Goal: Navigation & Orientation: Find specific page/section

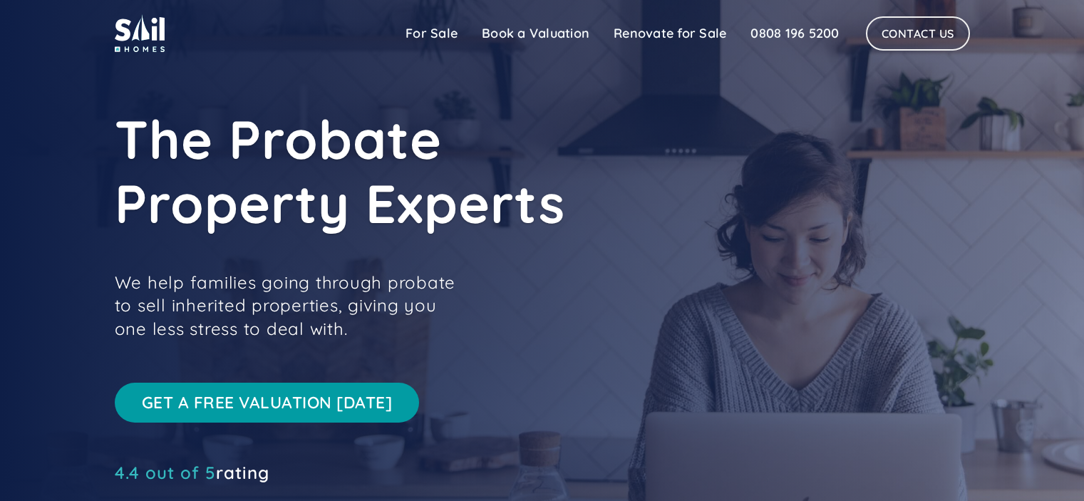
click at [439, 29] on link "For Sale" at bounding box center [431, 33] width 76 height 29
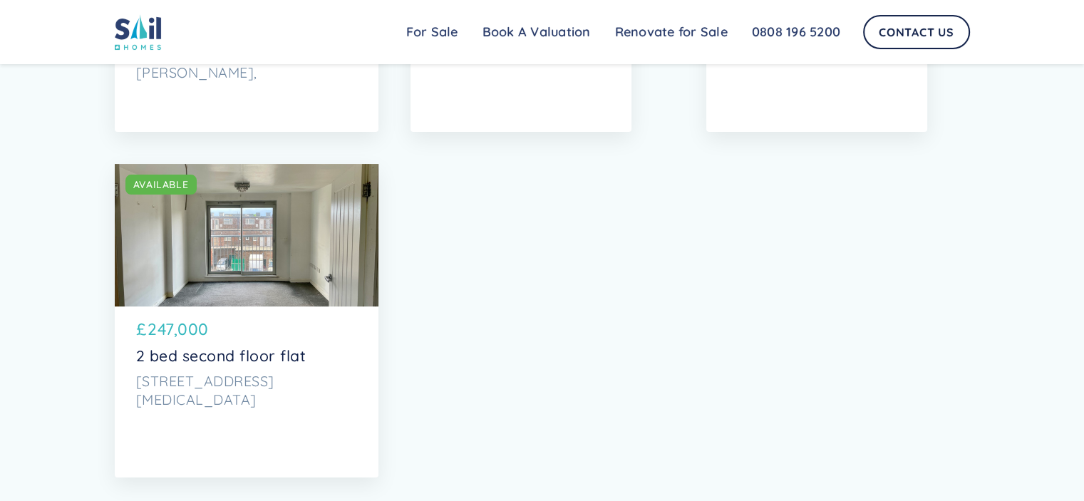
scroll to position [5630, 0]
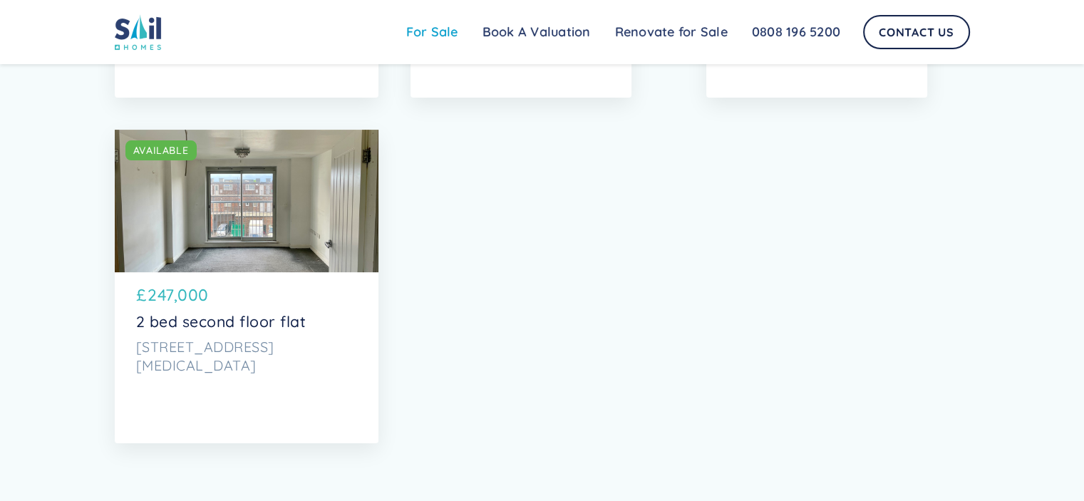
click at [453, 34] on link "For Sale" at bounding box center [432, 32] width 76 height 29
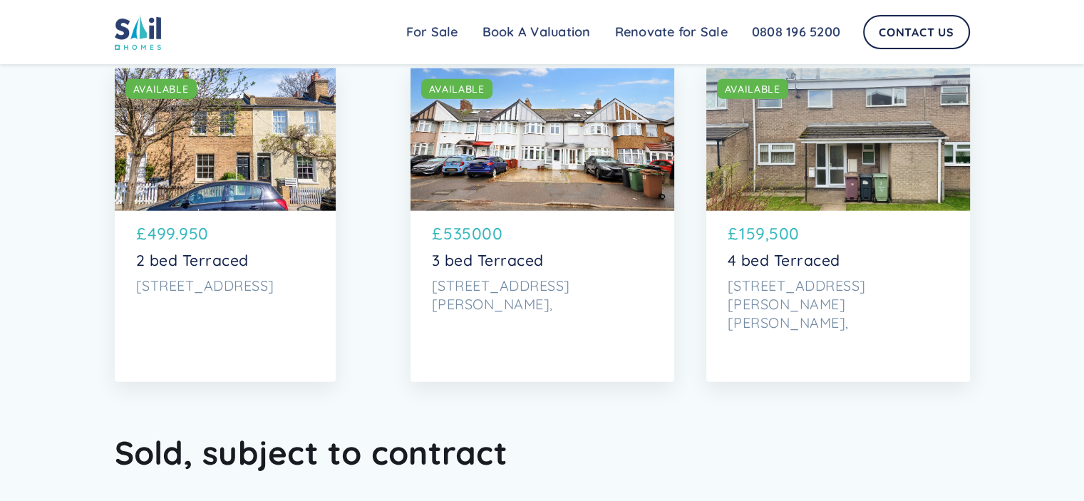
scroll to position [3706, 0]
